Goal: Navigation & Orientation: Find specific page/section

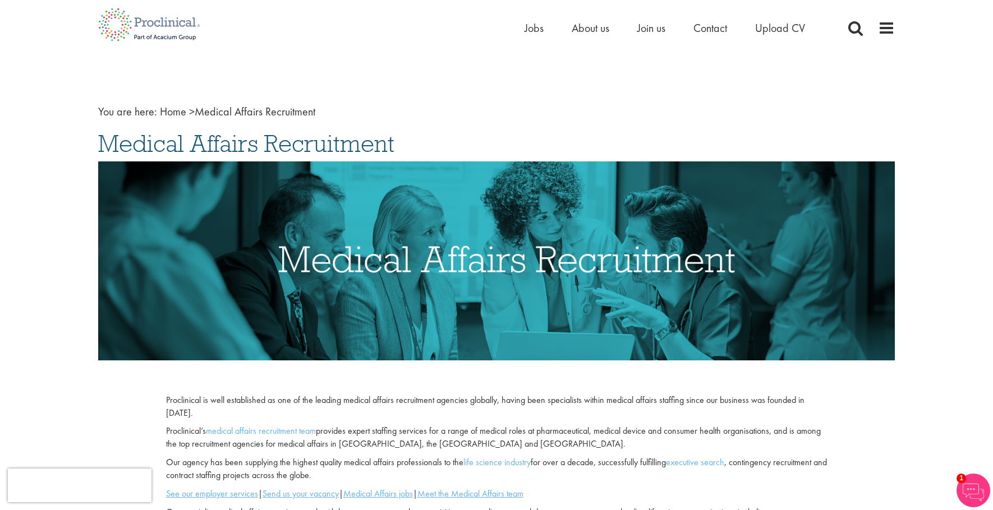
click at [781, 105] on nav "You are here: Home > Medical Affairs Recruitment" at bounding box center [496, 112] width 797 height 16
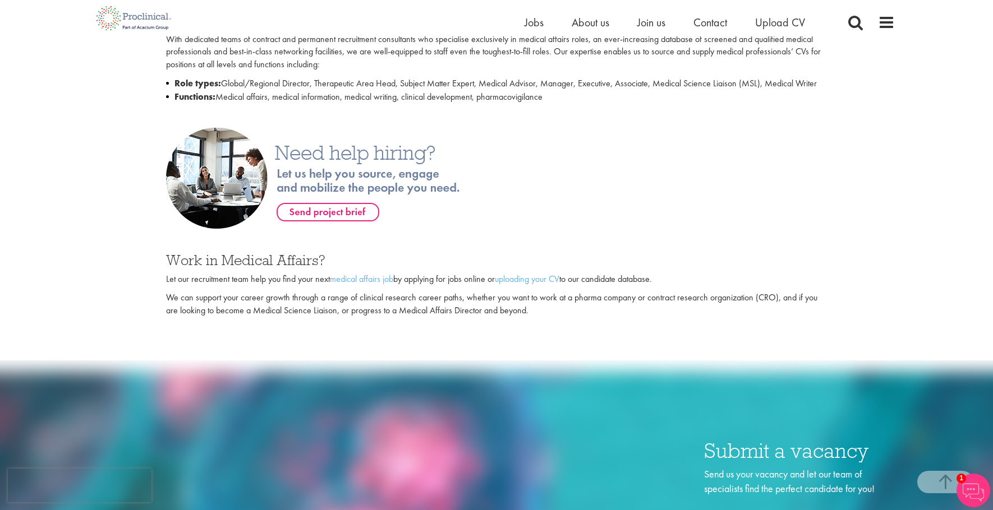
scroll to position [505, 0]
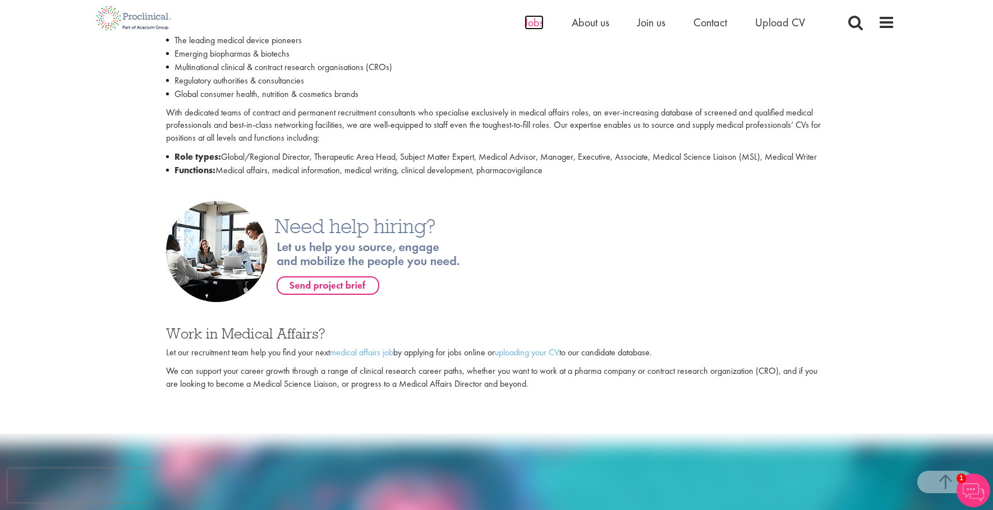
click at [535, 19] on span "Jobs" at bounding box center [533, 22] width 19 height 15
